Goal: Navigation & Orientation: Find specific page/section

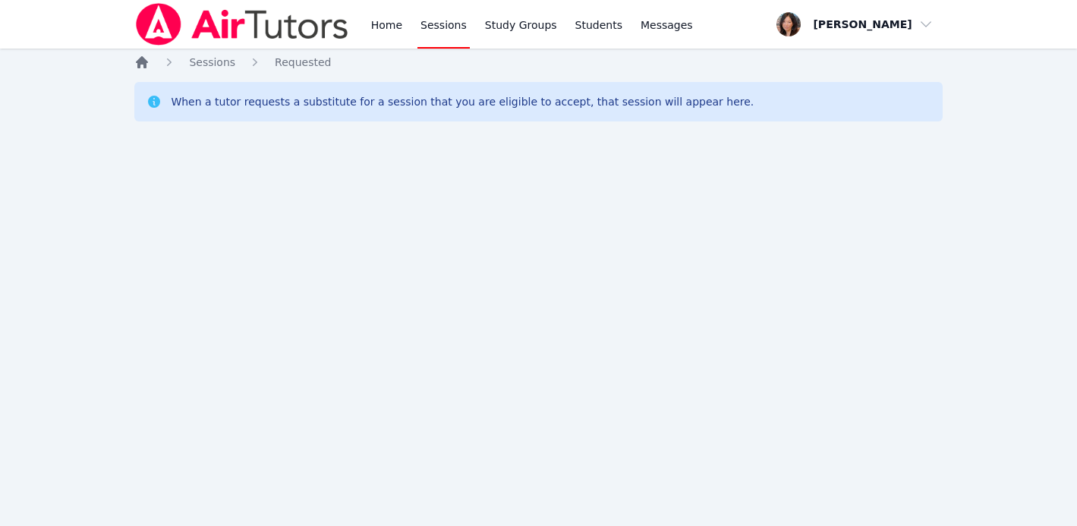
click at [148, 68] on icon "Breadcrumb" at bounding box center [141, 62] width 15 height 15
